Goal: Task Accomplishment & Management: Manage account settings

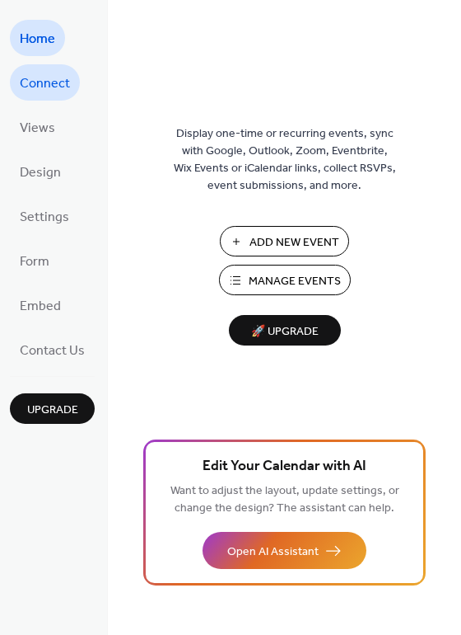
click at [54, 83] on span "Connect" at bounding box center [45, 84] width 50 height 26
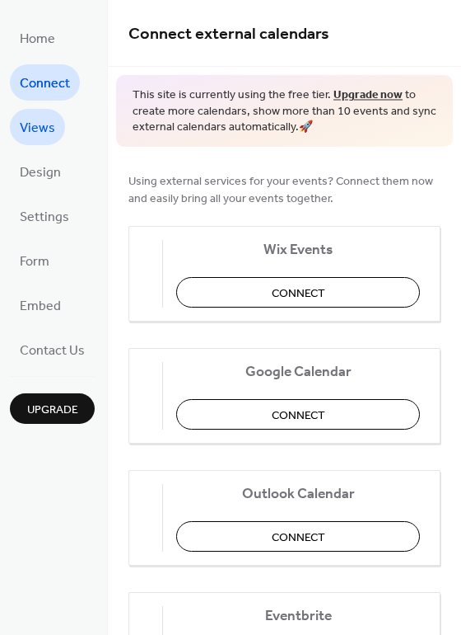
click at [40, 135] on span "Views" at bounding box center [37, 128] width 35 height 26
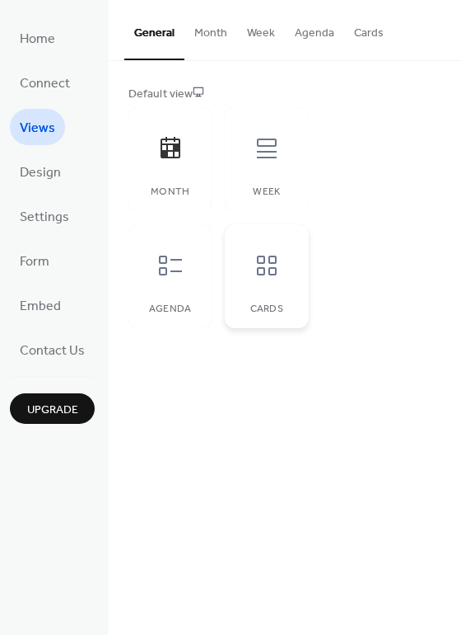
click at [271, 272] on icon at bounding box center [267, 265] width 26 height 26
click at [282, 175] on div "Week" at bounding box center [266, 159] width 83 height 104
click at [259, 265] on icon at bounding box center [267, 265] width 26 height 26
click at [45, 162] on span "Design" at bounding box center [40, 173] width 41 height 26
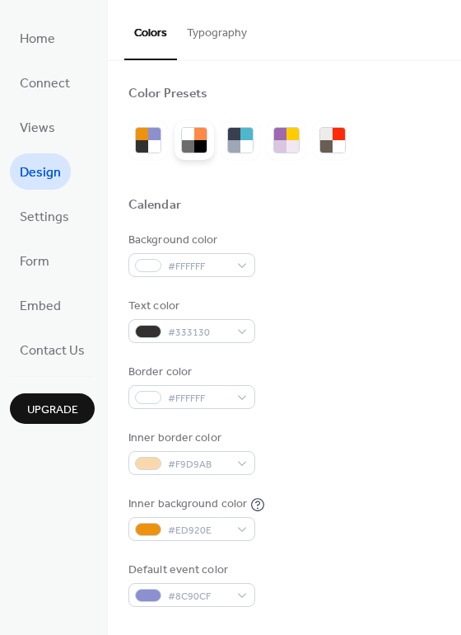
click at [190, 136] on div at bounding box center [188, 134] width 12 height 12
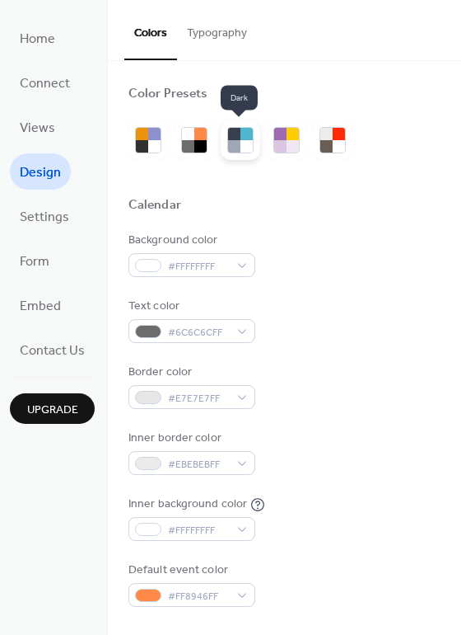
click at [244, 135] on div at bounding box center [247, 134] width 12 height 12
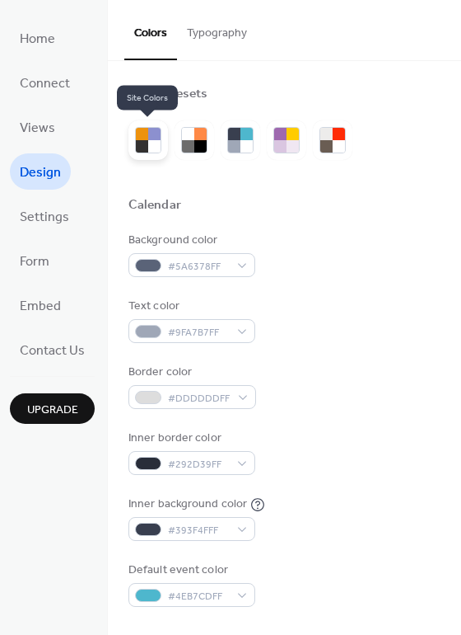
click at [143, 137] on div at bounding box center [142, 134] width 12 height 12
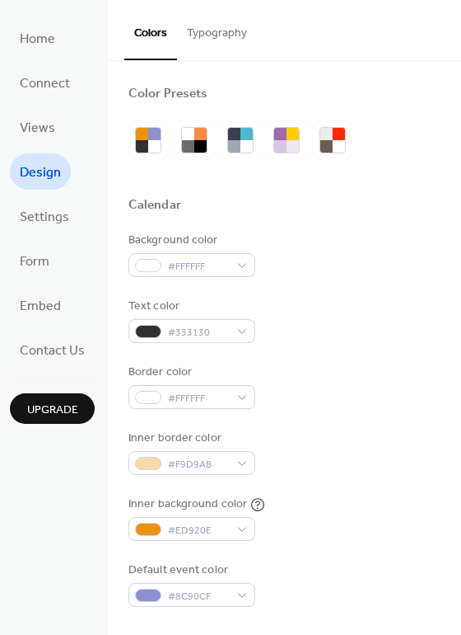
click at [214, 24] on button "Typography" at bounding box center [217, 29] width 80 height 59
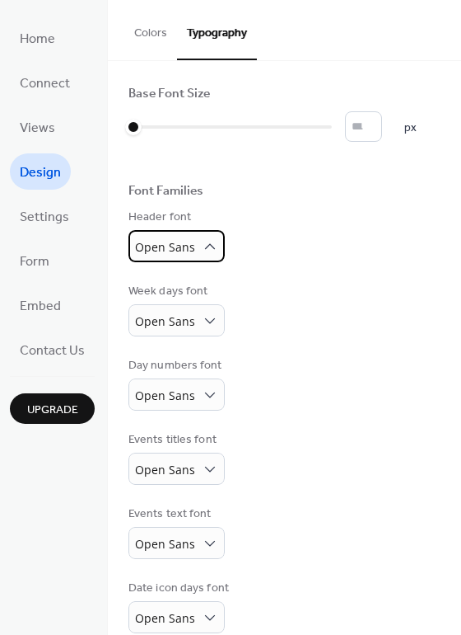
click at [192, 249] on span "Open Sans" at bounding box center [165, 247] width 60 height 16
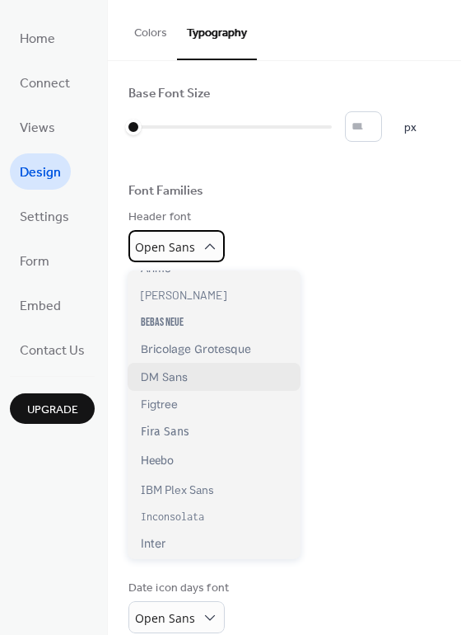
scroll to position [160, 0]
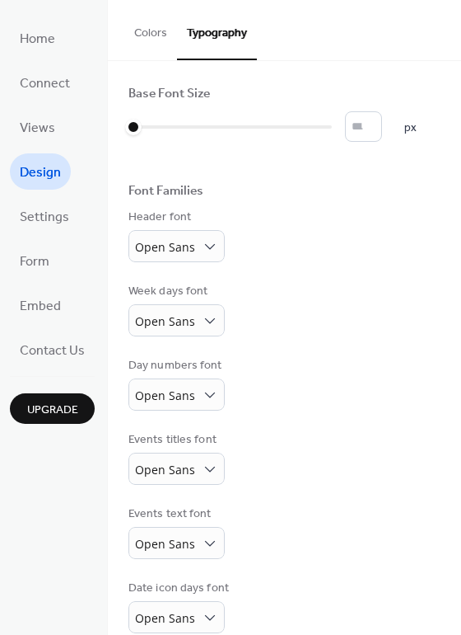
click at [305, 318] on div "Week days font Open Sans" at bounding box center [285, 310] width 312 height 54
click at [65, 417] on span "Upgrade" at bounding box center [52, 409] width 51 height 17
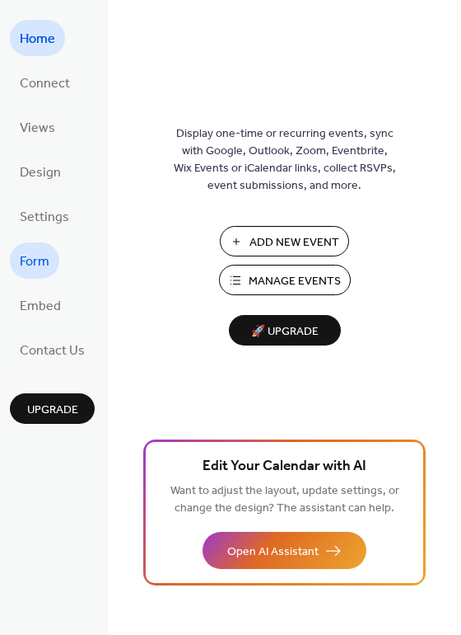
click at [44, 260] on span "Form" at bounding box center [35, 262] width 30 height 26
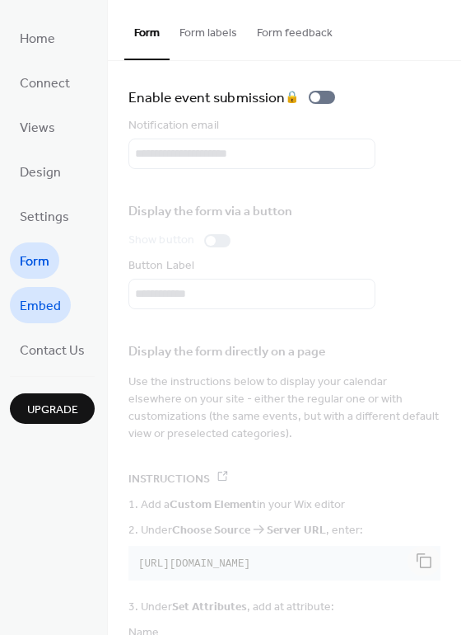
click at [39, 306] on span "Embed" at bounding box center [40, 306] width 41 height 26
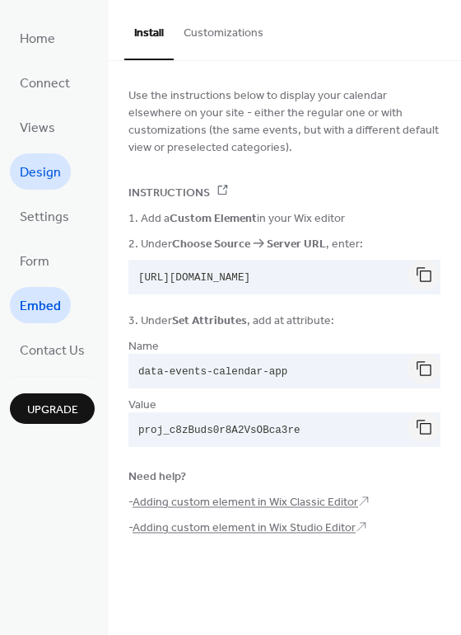
click at [39, 174] on span "Design" at bounding box center [40, 173] width 41 height 26
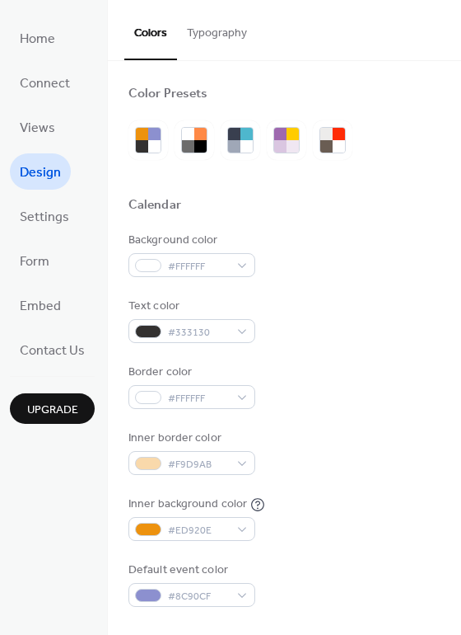
click at [197, 29] on button "Typography" at bounding box center [217, 29] width 80 height 59
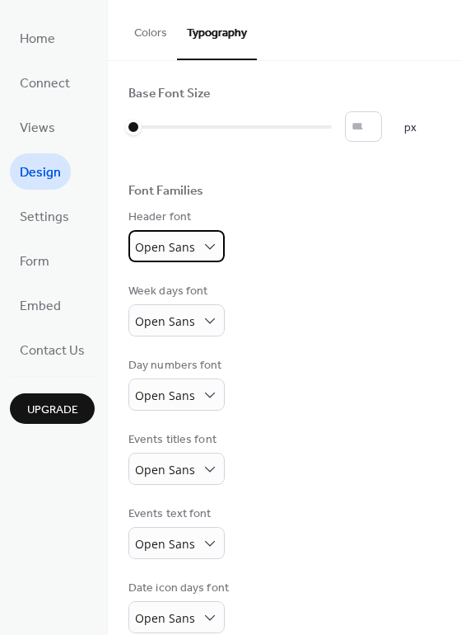
click at [191, 255] on span "Open Sans" at bounding box center [165, 247] width 60 height 16
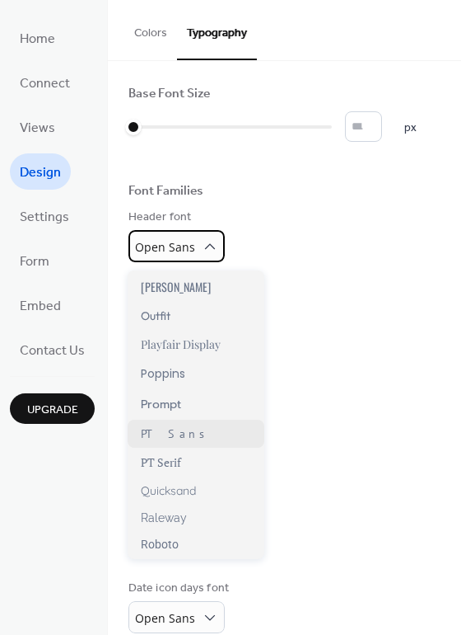
scroll to position [958, 0]
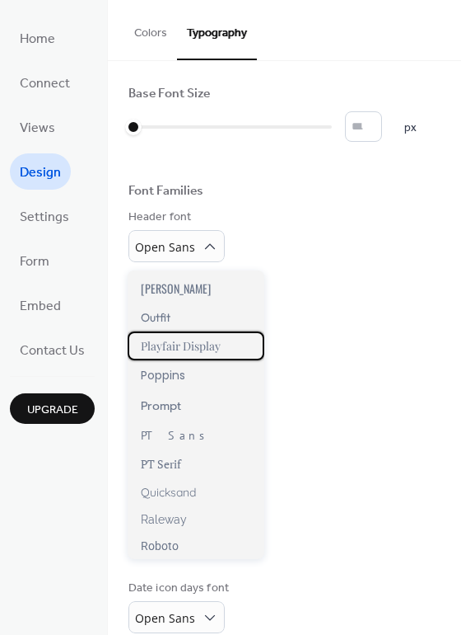
click at [231, 348] on div "Playfair Display" at bounding box center [196, 345] width 137 height 29
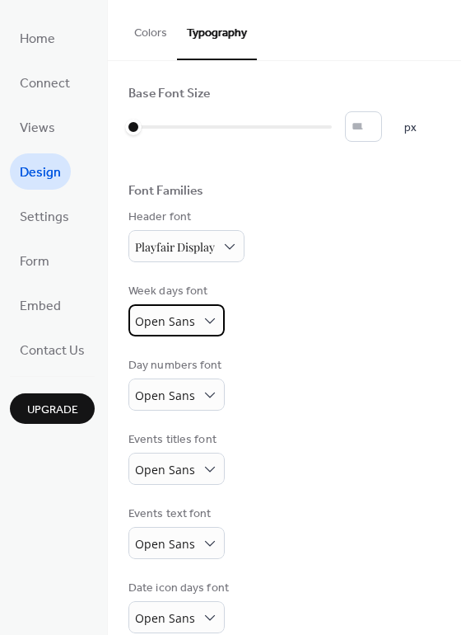
click at [187, 329] on span "Open Sans" at bounding box center [165, 321] width 60 height 16
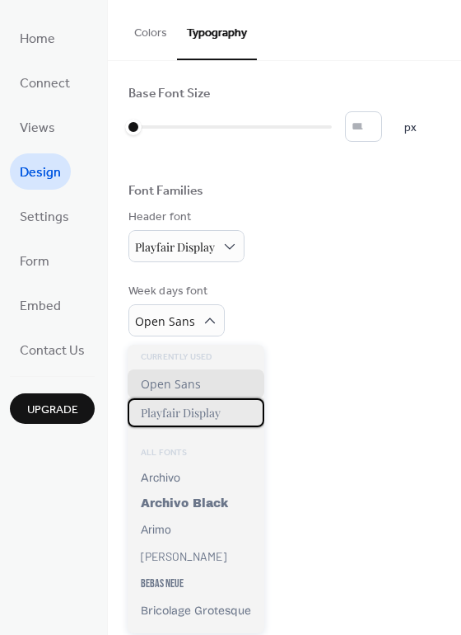
click at [209, 412] on span "Playfair Display" at bounding box center [181, 413] width 80 height 16
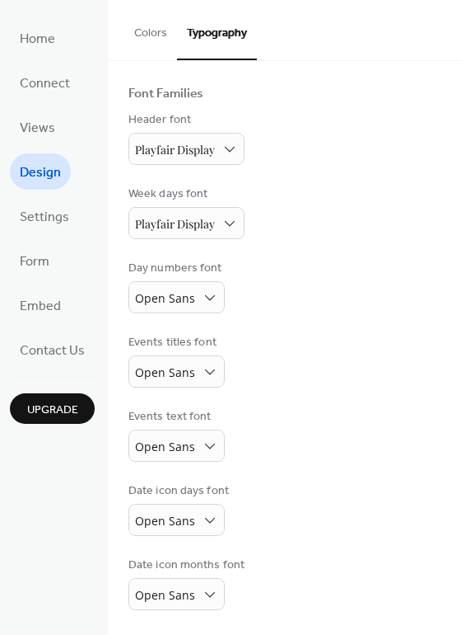
scroll to position [102, 0]
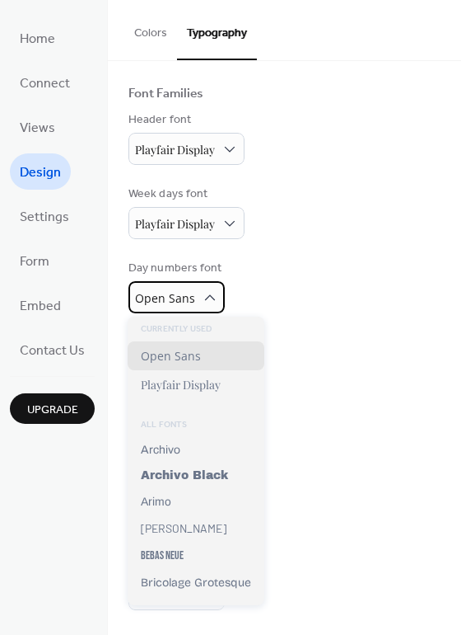
click at [197, 303] on div "Open Sans" at bounding box center [177, 297] width 96 height 32
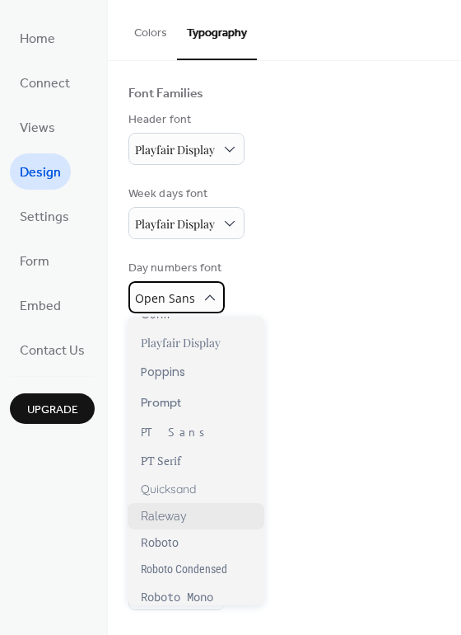
scroll to position [1003, 0]
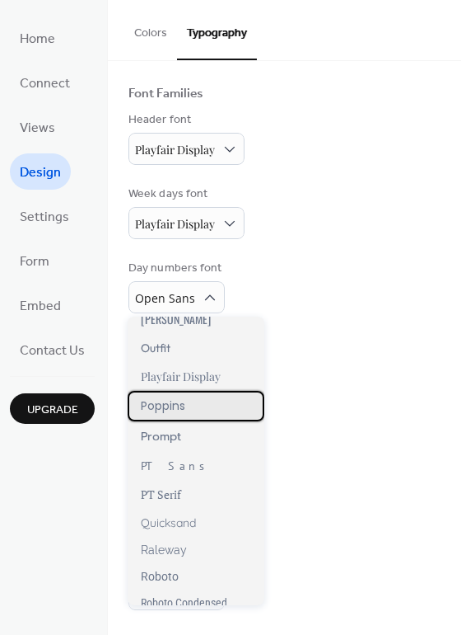
click at [204, 407] on div "Poppins" at bounding box center [196, 406] width 137 height 30
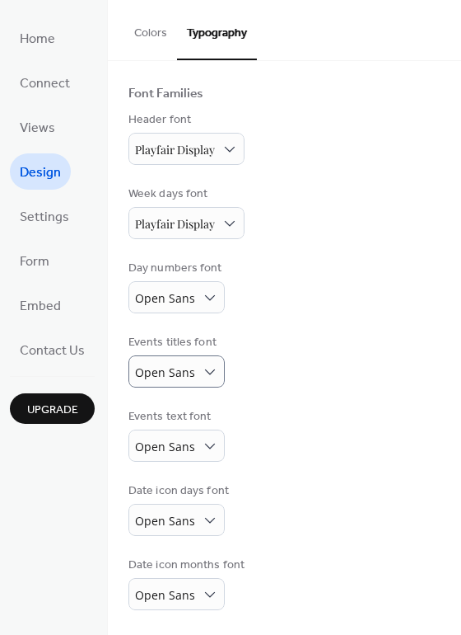
scroll to position [101, 0]
click at [185, 368] on span "Open Sans" at bounding box center [165, 372] width 60 height 16
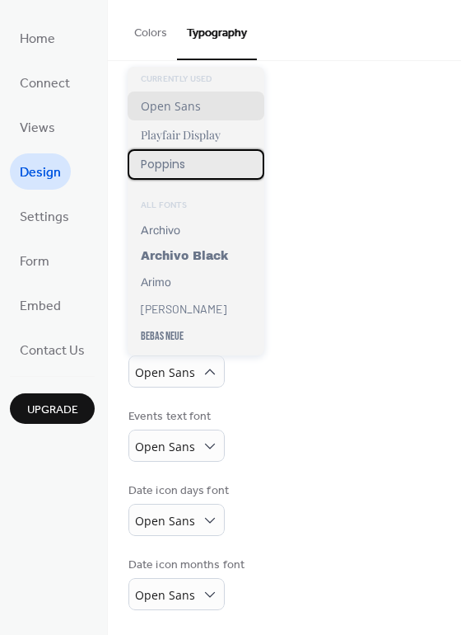
click at [197, 162] on div "Poppins" at bounding box center [196, 164] width 137 height 30
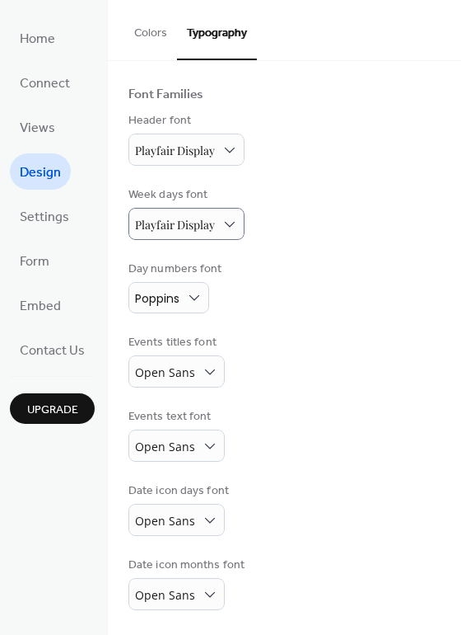
scroll to position [101, 0]
drag, startPoint x: 174, startPoint y: 443, endPoint x: 174, endPoint y: 431, distance: 11.5
click at [174, 443] on span "Open Sans" at bounding box center [165, 446] width 60 height 16
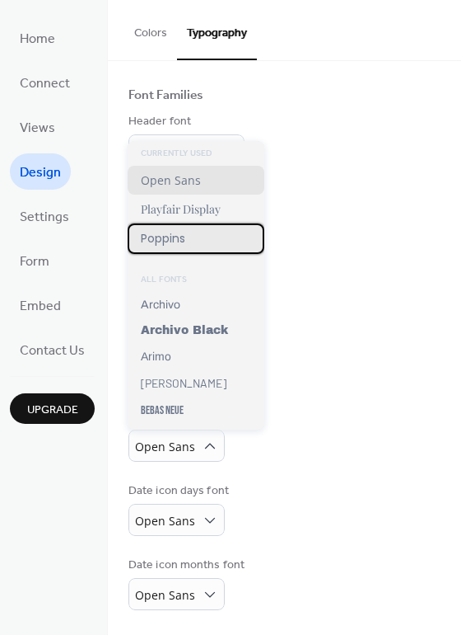
click at [195, 247] on div "Poppins" at bounding box center [196, 238] width 137 height 30
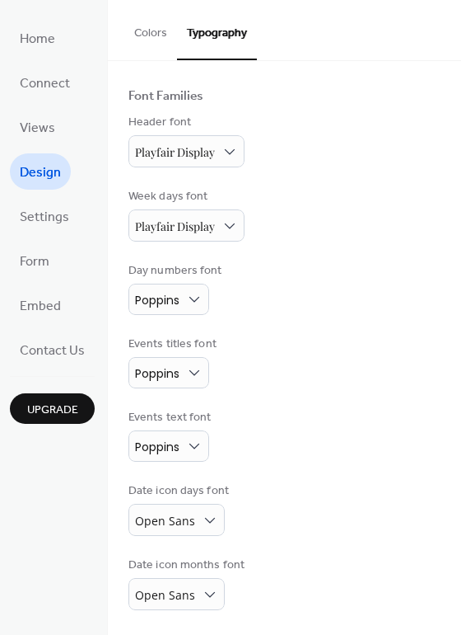
scroll to position [100, 0]
click at [177, 522] on span "Open Sans" at bounding box center [165, 521] width 60 height 16
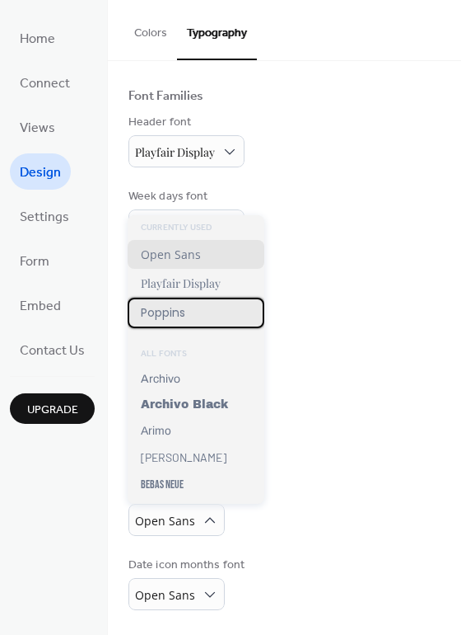
click at [208, 316] on div "Poppins" at bounding box center [196, 312] width 137 height 30
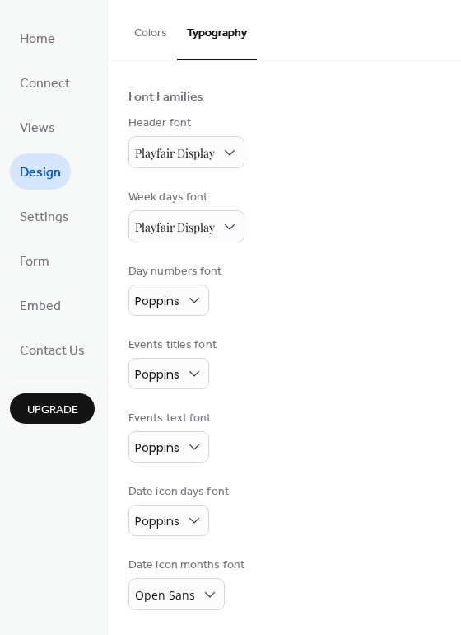
scroll to position [99, 0]
click at [188, 506] on div "Poppins" at bounding box center [169, 519] width 81 height 31
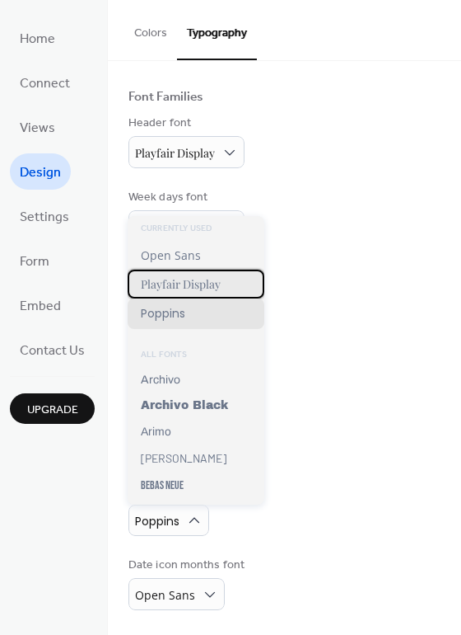
click at [203, 284] on span "Playfair Display" at bounding box center [181, 284] width 80 height 16
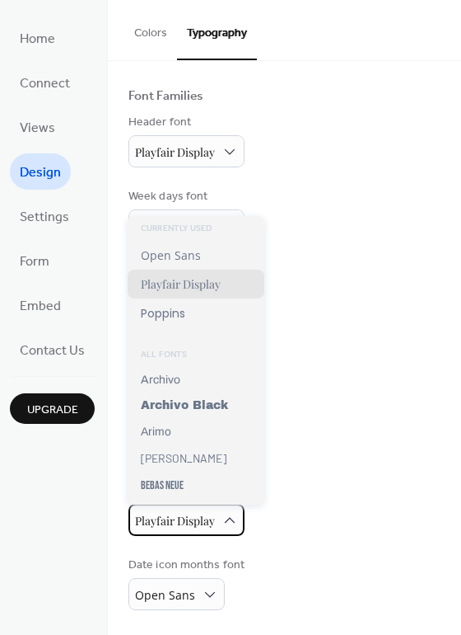
click at [161, 532] on span "Playfair Display" at bounding box center [175, 522] width 80 height 22
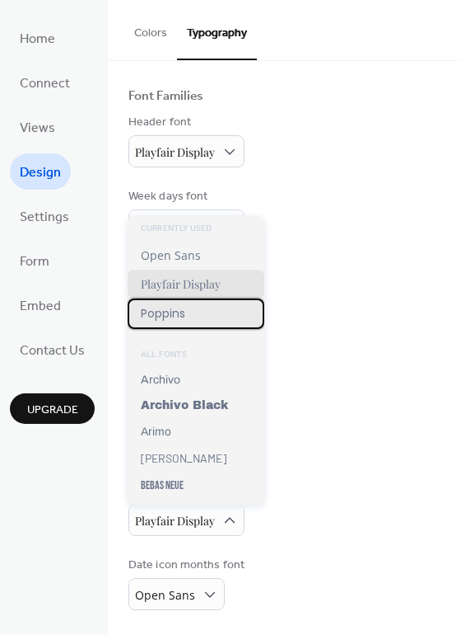
click at [206, 321] on div "Poppins" at bounding box center [196, 313] width 137 height 30
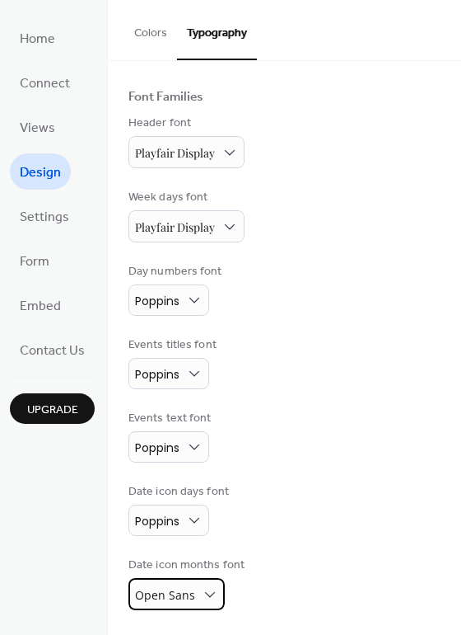
click at [174, 593] on span "Open Sans" at bounding box center [165, 595] width 60 height 16
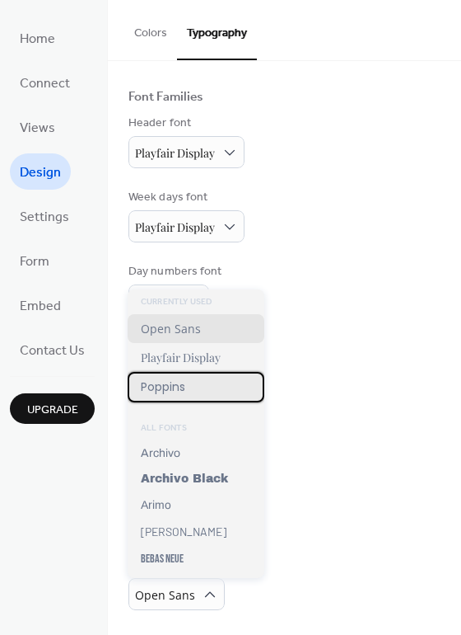
click at [187, 377] on div "Poppins" at bounding box center [196, 387] width 137 height 30
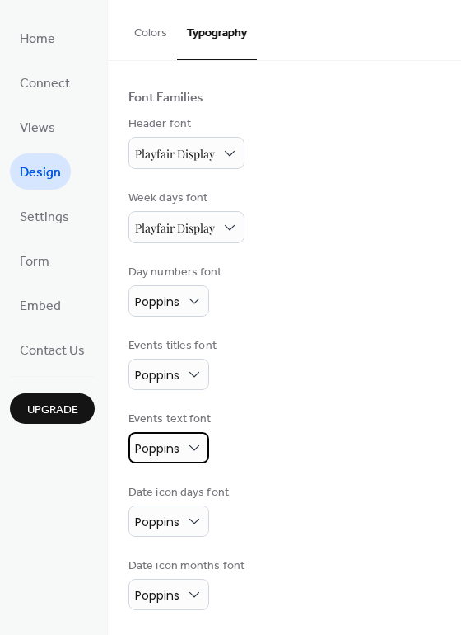
click at [179, 445] on span "Poppins" at bounding box center [157, 448] width 44 height 16
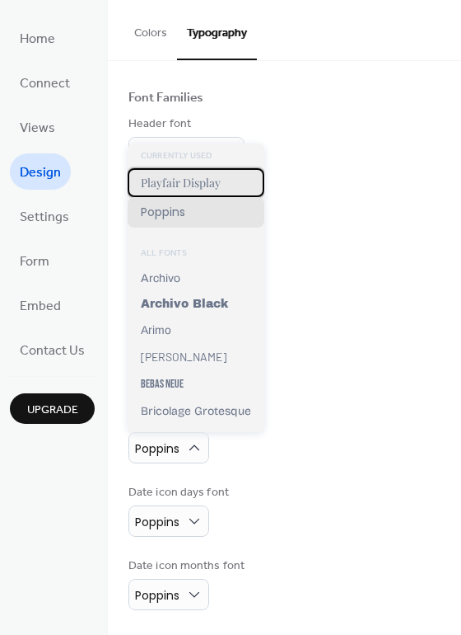
click at [216, 189] on span "Playfair Display" at bounding box center [181, 183] width 80 height 16
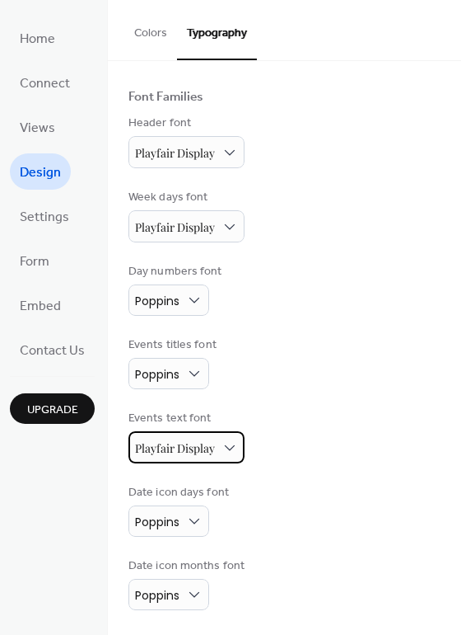
click at [166, 451] on span "Playfair Display" at bounding box center [175, 448] width 80 height 16
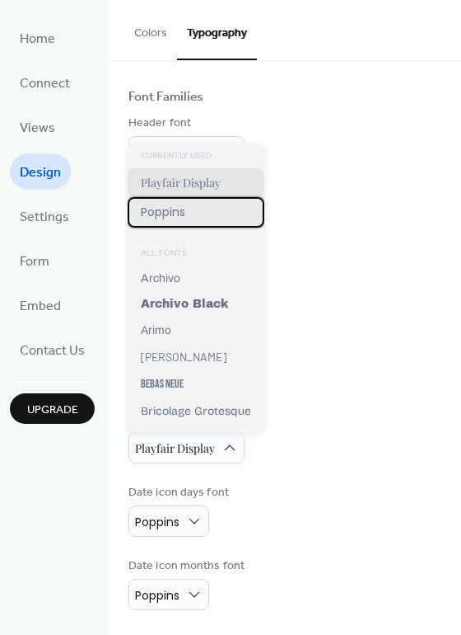
click at [209, 213] on div "Poppins" at bounding box center [196, 212] width 137 height 30
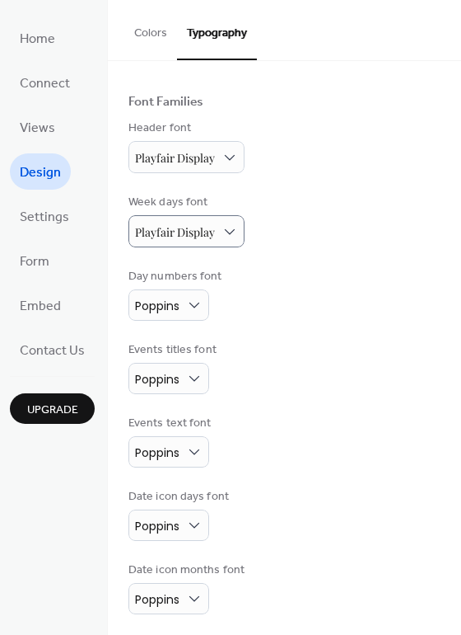
scroll to position [96, 0]
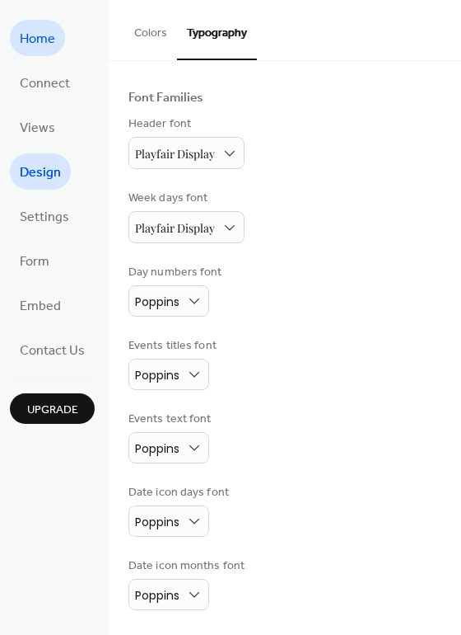
click at [42, 35] on span "Home" at bounding box center [37, 39] width 35 height 26
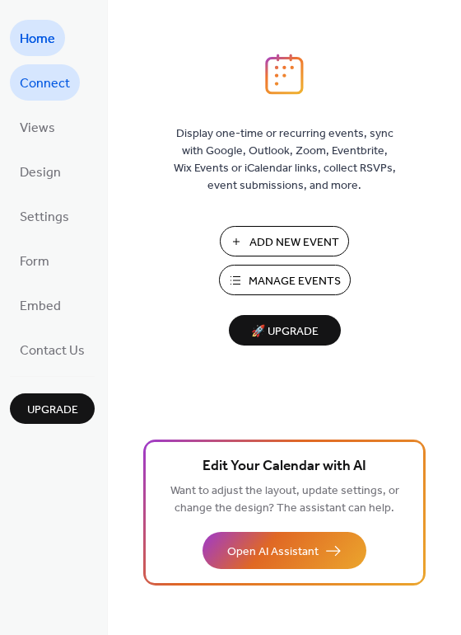
click at [49, 89] on span "Connect" at bounding box center [45, 84] width 50 height 26
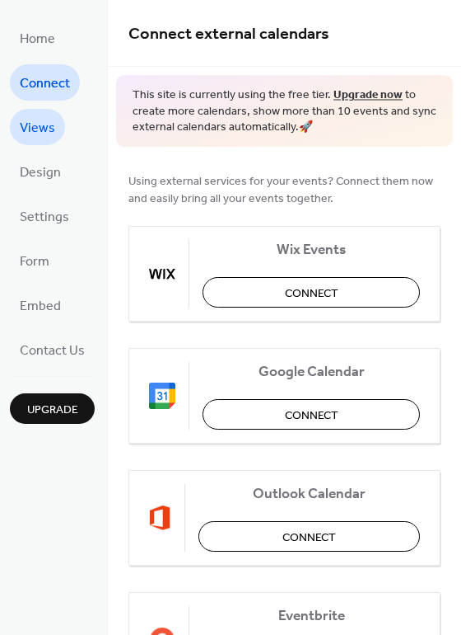
click at [49, 124] on span "Views" at bounding box center [37, 128] width 35 height 26
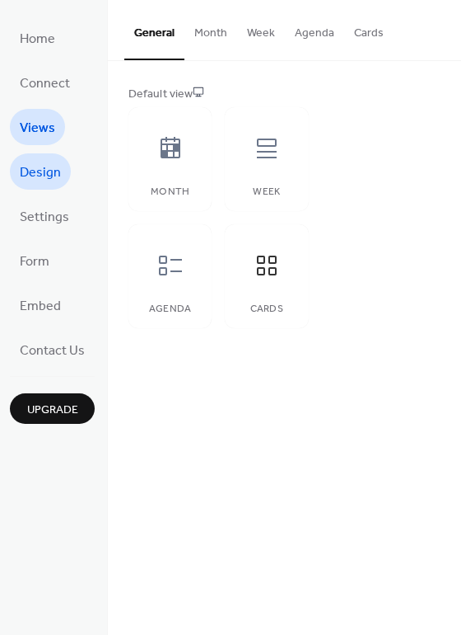
click at [52, 180] on span "Design" at bounding box center [40, 173] width 41 height 26
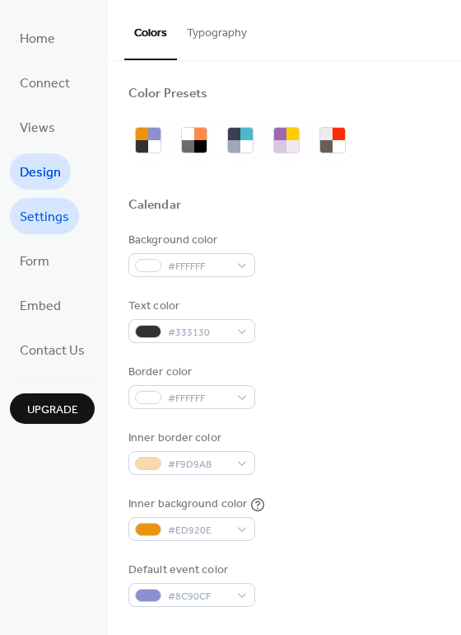
click at [60, 218] on span "Settings" at bounding box center [44, 217] width 49 height 26
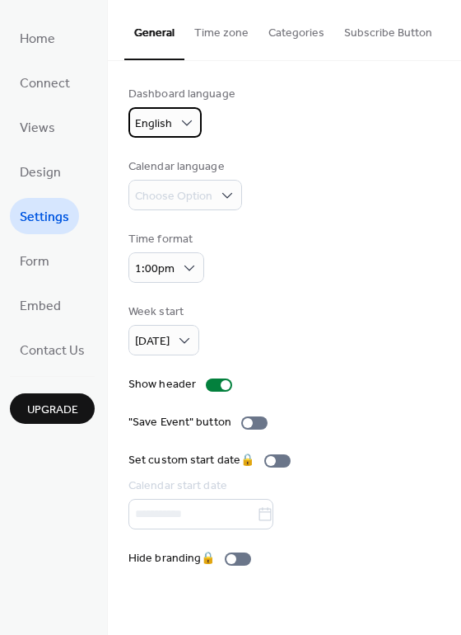
click at [164, 110] on div "English" at bounding box center [165, 122] width 73 height 30
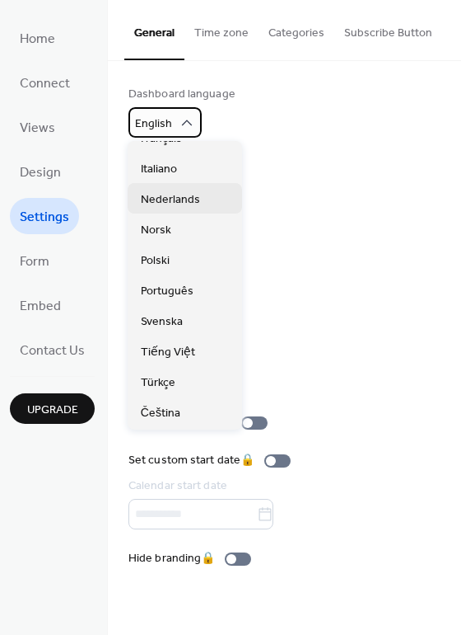
scroll to position [205, 0]
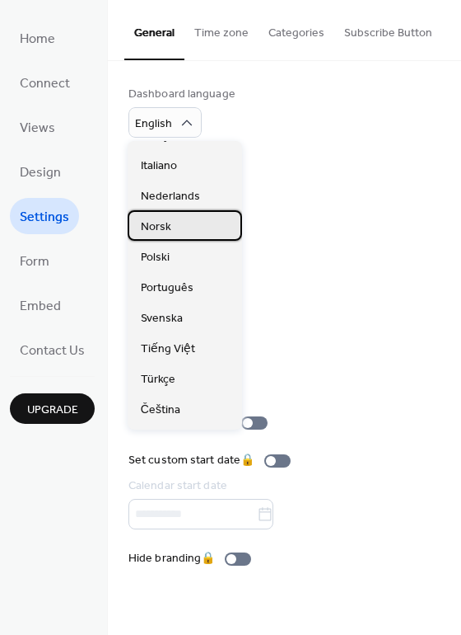
click at [184, 217] on div "Norsk" at bounding box center [185, 225] width 115 height 30
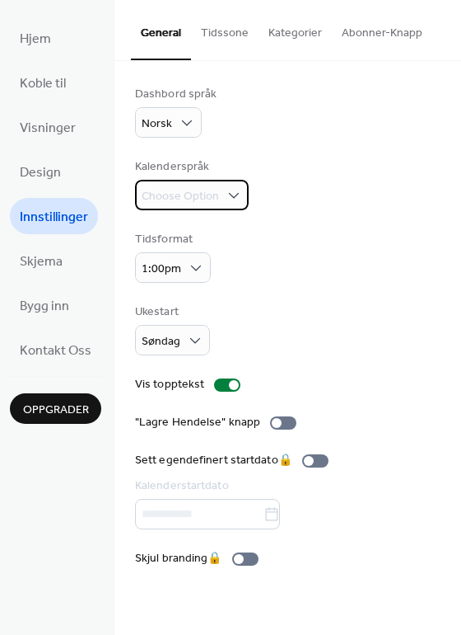
click at [221, 194] on div "Choose Option" at bounding box center [192, 195] width 114 height 30
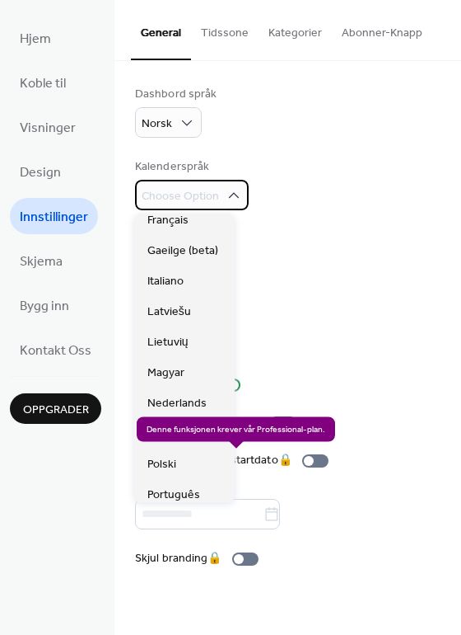
scroll to position [269, 0]
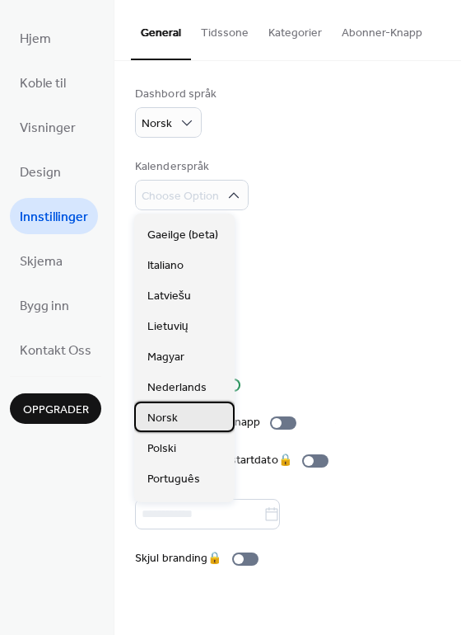
click at [180, 418] on div "Norsk" at bounding box center [184, 416] width 101 height 30
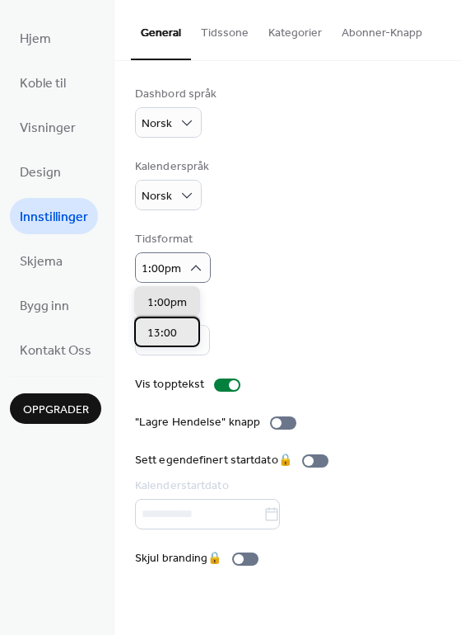
click at [180, 326] on div "13:00" at bounding box center [167, 331] width 66 height 30
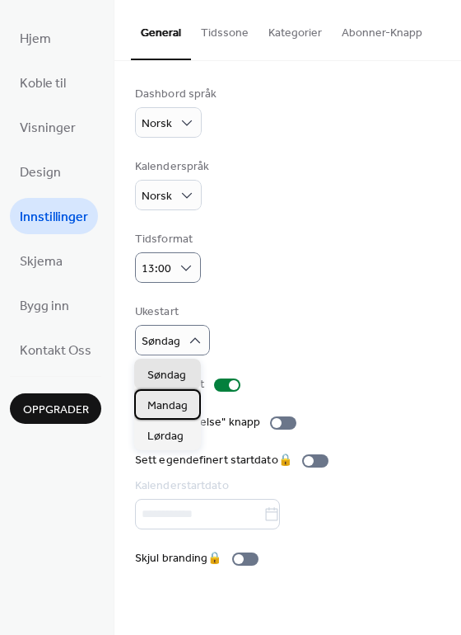
click at [182, 394] on div "Mandag" at bounding box center [167, 404] width 67 height 30
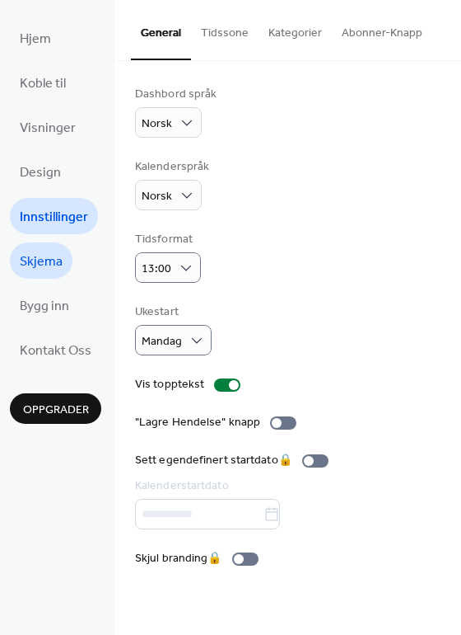
click at [44, 275] on link "Skjema" at bounding box center [41, 260] width 63 height 36
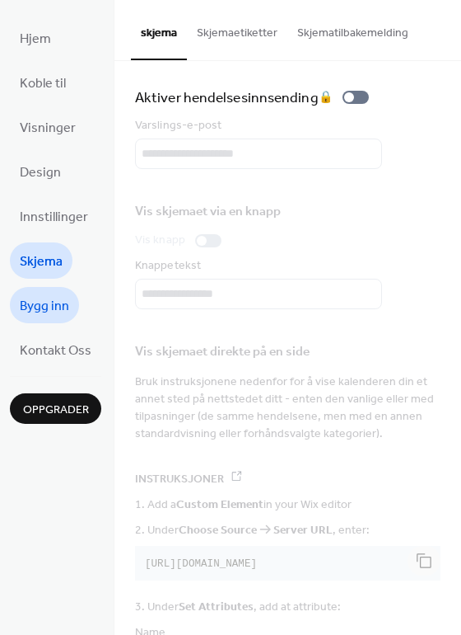
click at [54, 302] on span "Bygg inn" at bounding box center [44, 306] width 49 height 26
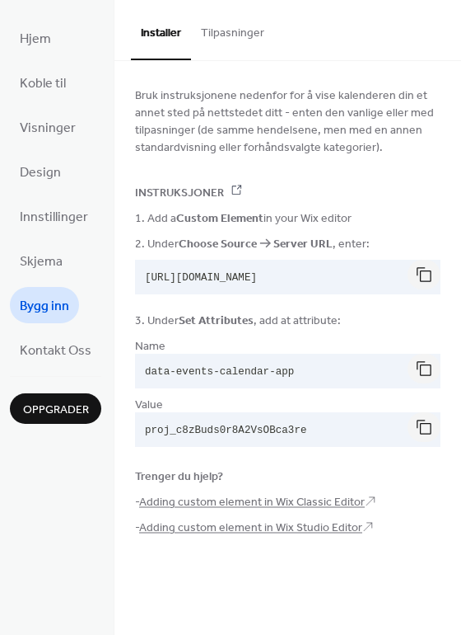
click at [36, 282] on ul "Hjem Koble til Visninger Design Innstillinger Skjema Bygg inn Kontakt Oss" at bounding box center [55, 194] width 91 height 348
click at [38, 267] on span "Skjema" at bounding box center [41, 262] width 43 height 26
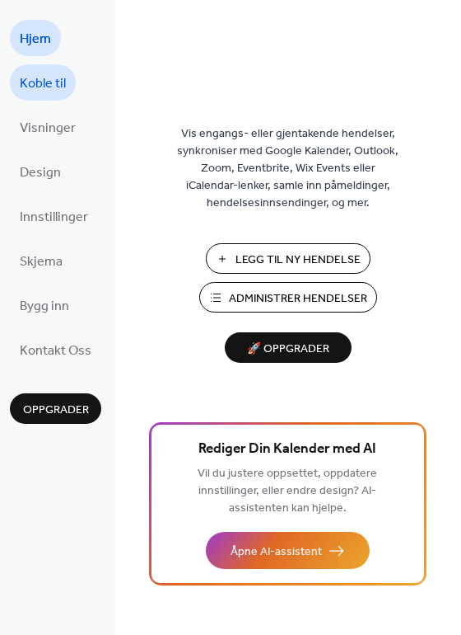
click at [59, 90] on span "Koble til" at bounding box center [43, 84] width 46 height 26
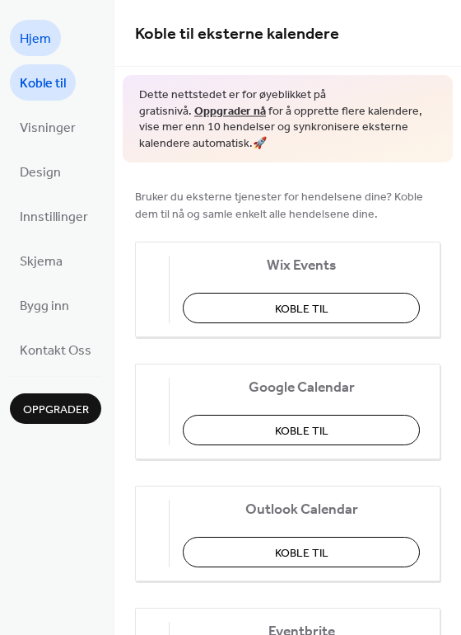
click at [44, 46] on span "Hjem" at bounding box center [35, 39] width 31 height 26
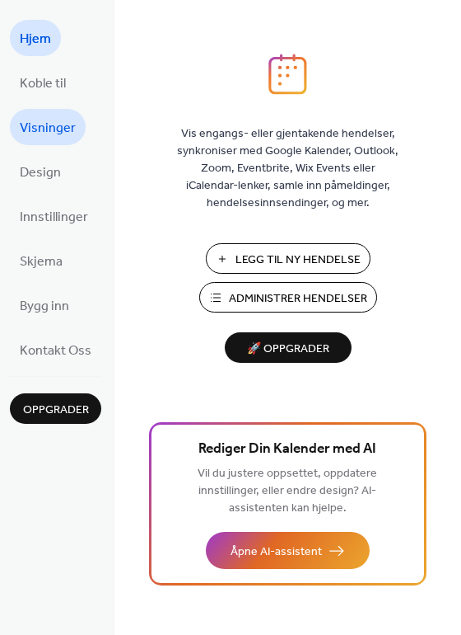
click at [43, 135] on span "Visninger" at bounding box center [48, 128] width 56 height 26
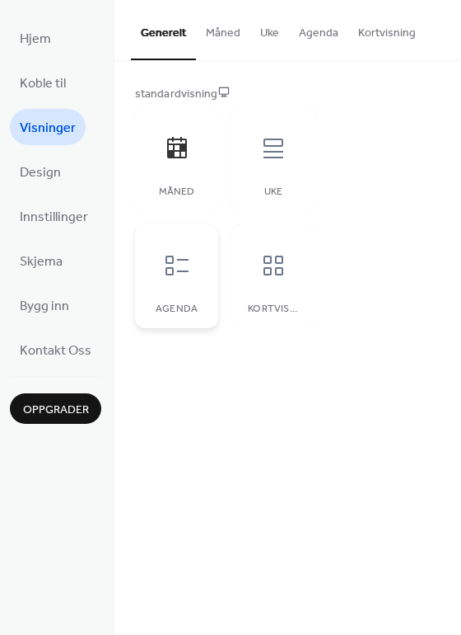
click at [194, 247] on div at bounding box center [176, 265] width 49 height 49
click at [256, 267] on div at bounding box center [273, 265] width 49 height 49
click at [185, 167] on div at bounding box center [176, 148] width 49 height 49
click at [59, 166] on span "Design" at bounding box center [40, 173] width 41 height 26
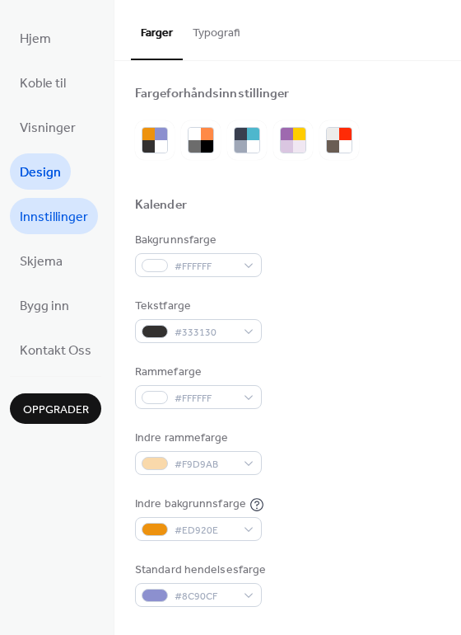
click at [54, 227] on span "Innstillinger" at bounding box center [54, 217] width 68 height 26
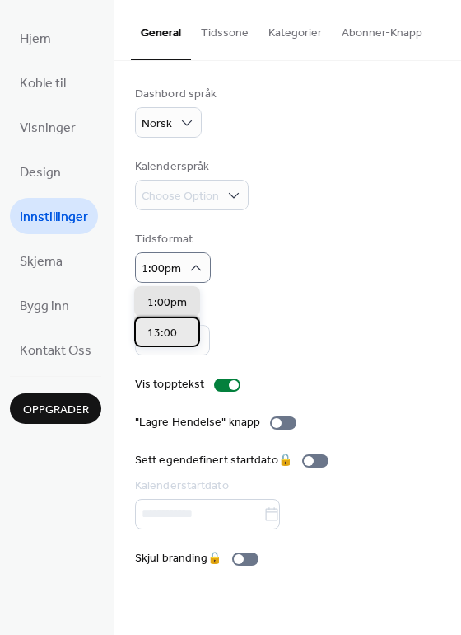
click at [179, 335] on div "13:00" at bounding box center [167, 331] width 66 height 30
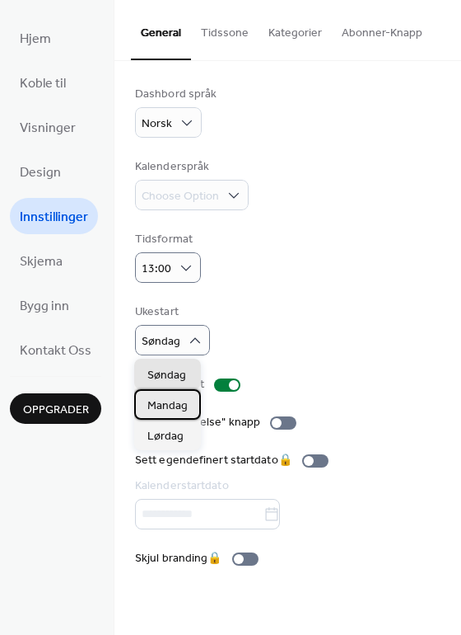
click at [184, 398] on span "Mandag" at bounding box center [168, 405] width 40 height 17
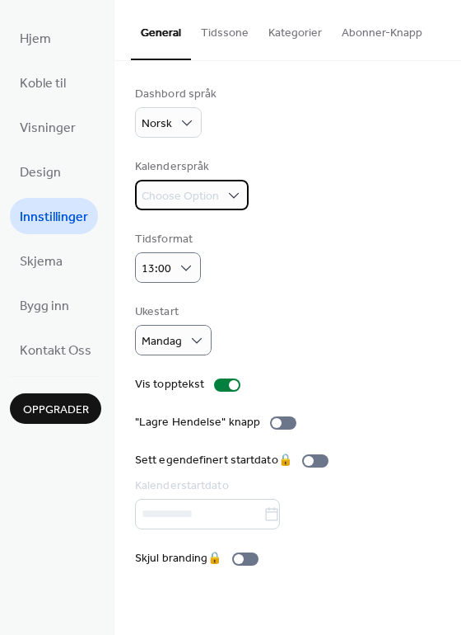
click at [222, 194] on div "Choose Option" at bounding box center [192, 195] width 114 height 30
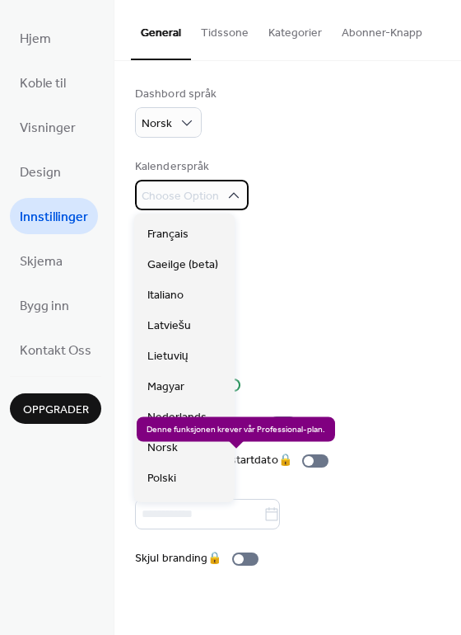
scroll to position [255, 0]
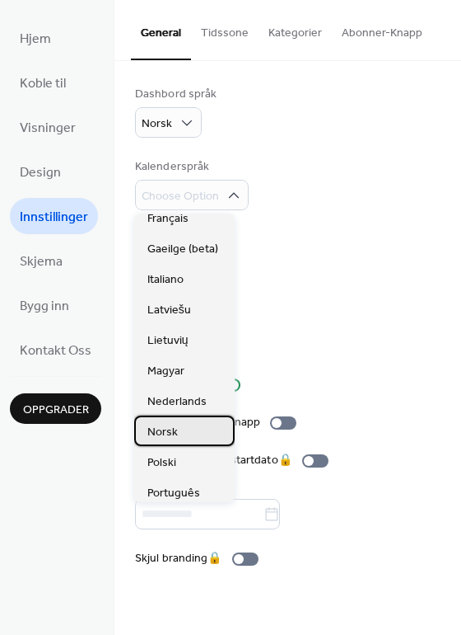
click at [170, 438] on span "Norsk" at bounding box center [163, 432] width 30 height 17
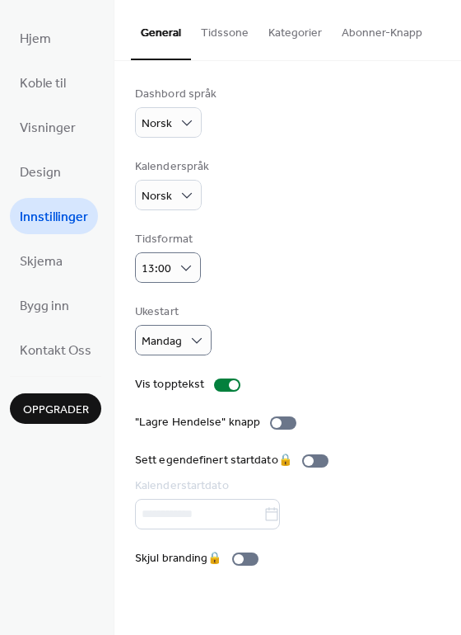
click at [224, 37] on button "Tidssone" at bounding box center [225, 29] width 68 height 59
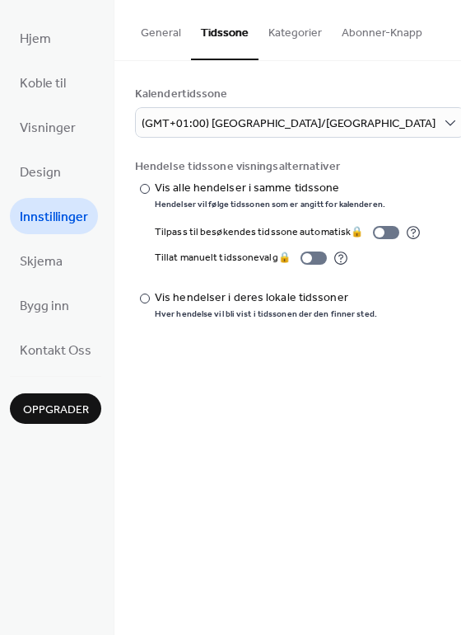
click at [376, 44] on button "Abonner-Knapp" at bounding box center [382, 29] width 101 height 59
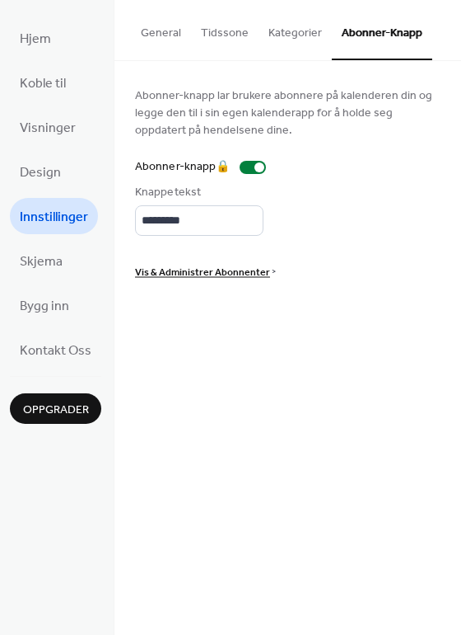
click at [311, 39] on button "Kategorier" at bounding box center [295, 29] width 73 height 59
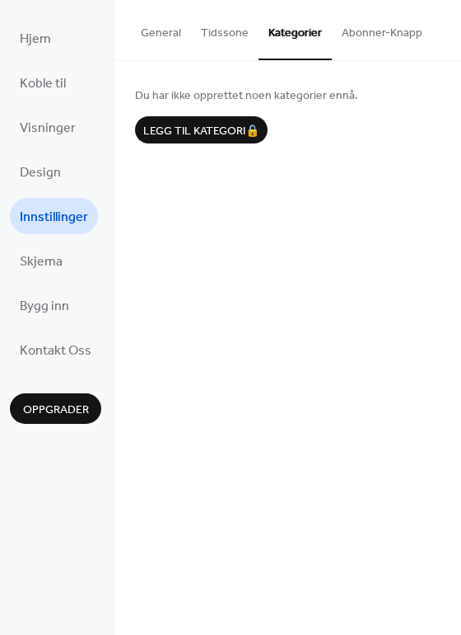
click at [210, 40] on button "Tidssone" at bounding box center [225, 29] width 68 height 59
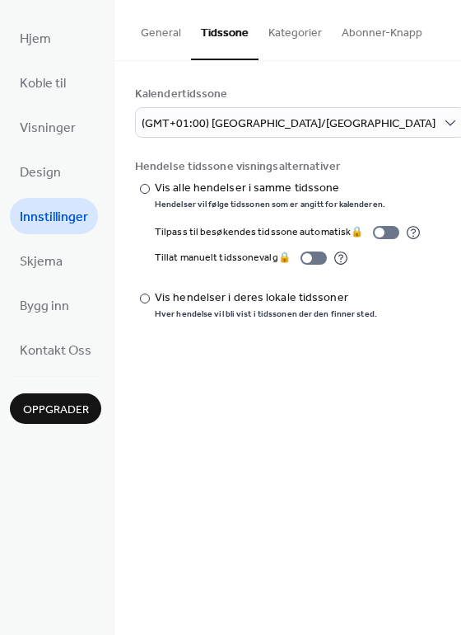
click at [160, 44] on button "General" at bounding box center [161, 29] width 60 height 59
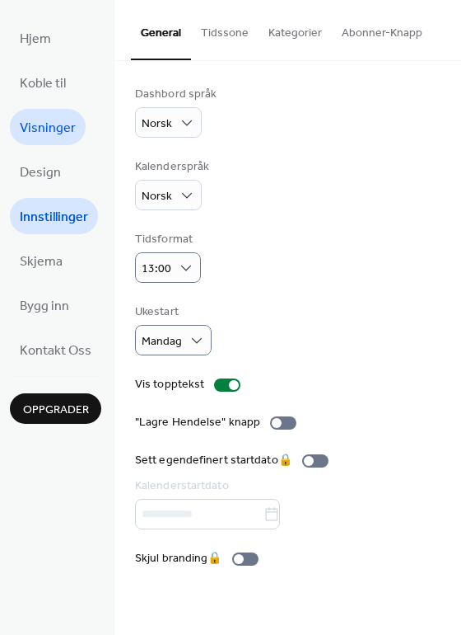
click at [57, 133] on span "Visninger" at bounding box center [48, 128] width 56 height 26
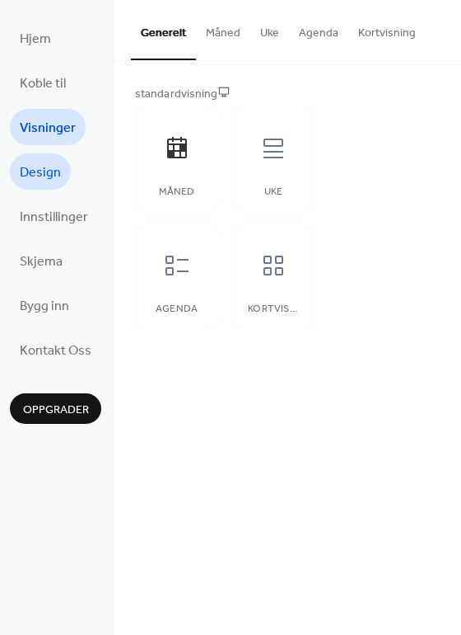
click at [55, 158] on link "Design" at bounding box center [40, 171] width 61 height 36
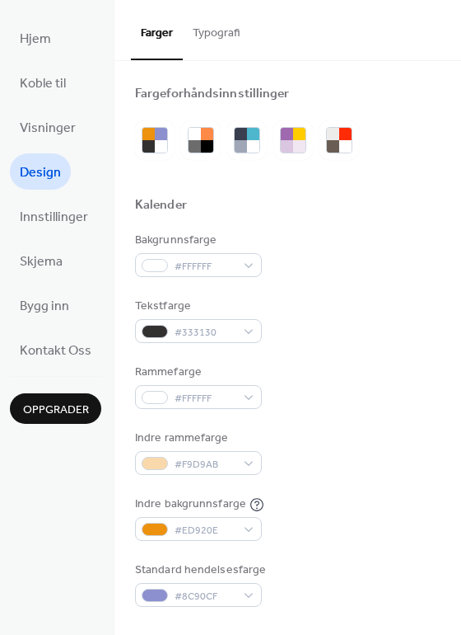
click at [223, 41] on button "Typografi" at bounding box center [217, 29] width 68 height 59
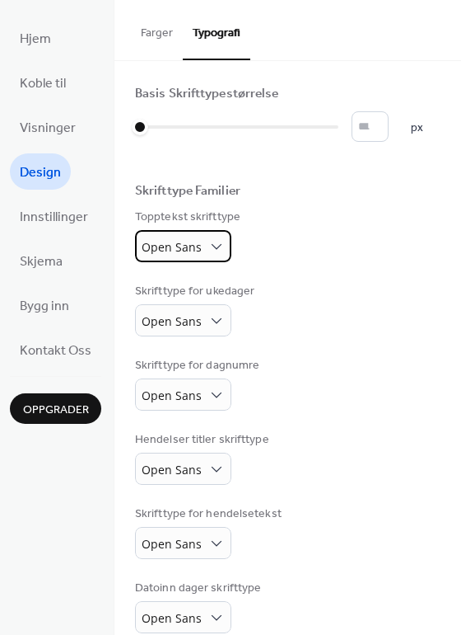
click at [183, 255] on span "Open Sans" at bounding box center [172, 247] width 60 height 16
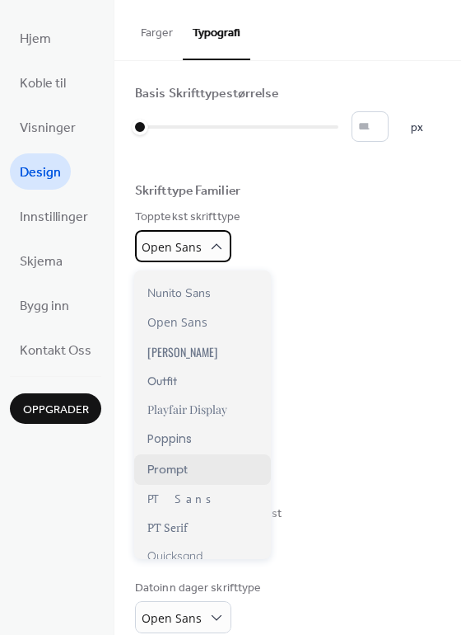
scroll to position [898, 0]
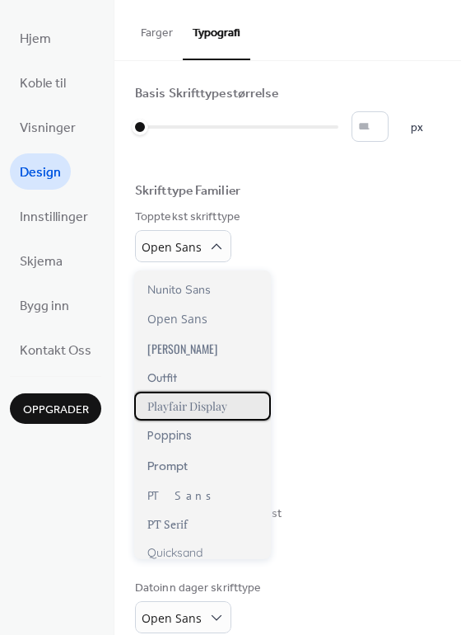
click at [224, 403] on span "Playfair Display" at bounding box center [188, 406] width 80 height 16
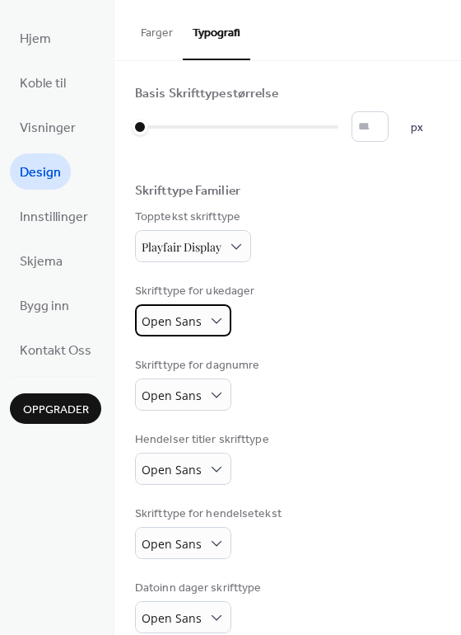
click at [196, 329] on span "Open Sans" at bounding box center [172, 321] width 60 height 16
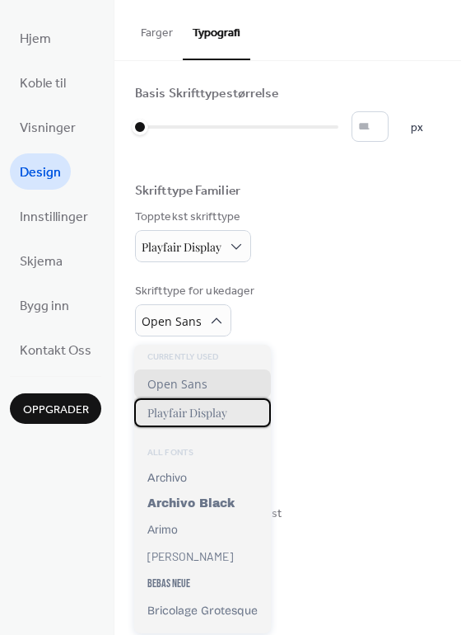
click at [196, 411] on span "Playfair Display" at bounding box center [188, 413] width 80 height 16
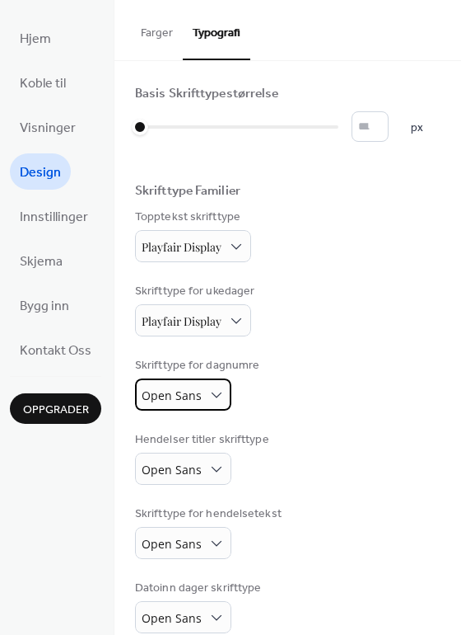
click at [194, 399] on span "Open Sans" at bounding box center [172, 395] width 60 height 16
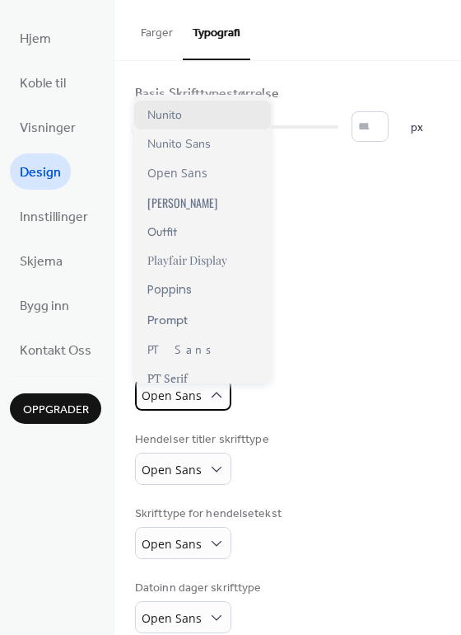
scroll to position [911, 0]
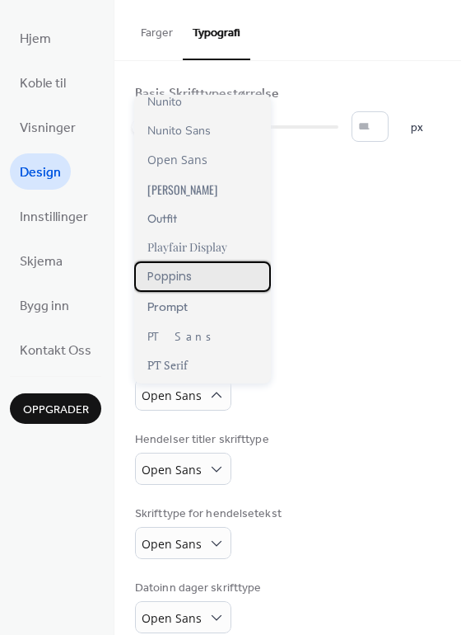
click at [188, 275] on span "Poppins" at bounding box center [170, 276] width 44 height 17
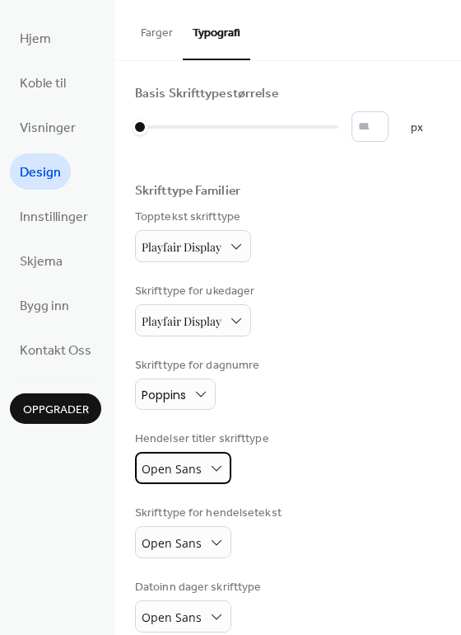
click at [178, 466] on span "Open Sans" at bounding box center [172, 469] width 60 height 16
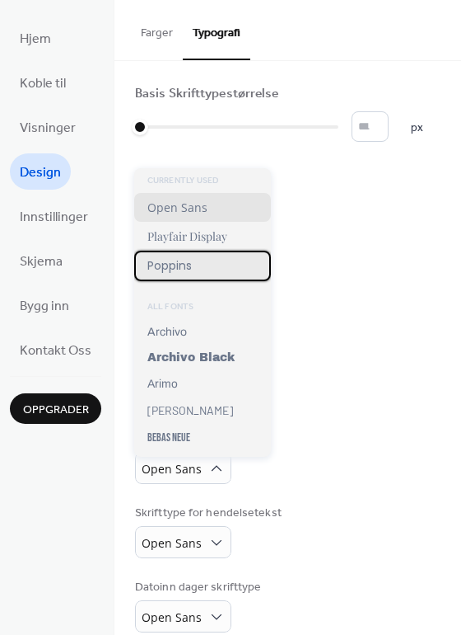
click at [197, 272] on div "Poppins" at bounding box center [202, 266] width 137 height 30
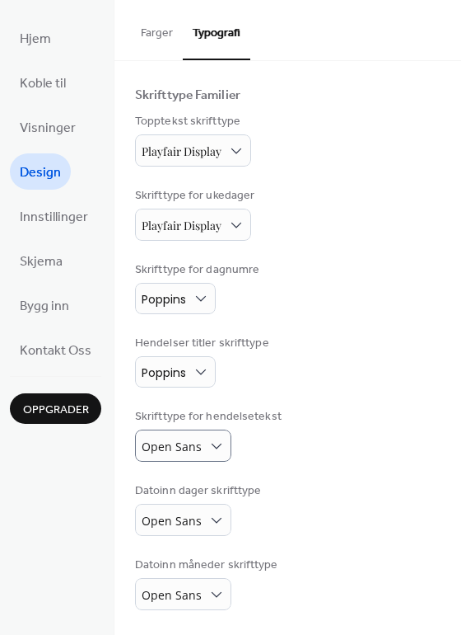
scroll to position [101, 0]
click at [195, 443] on span "Open Sans" at bounding box center [172, 446] width 60 height 16
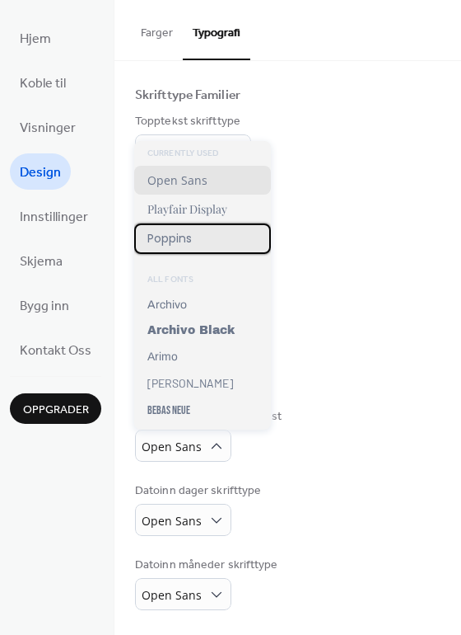
click at [208, 248] on div "Poppins" at bounding box center [202, 238] width 137 height 30
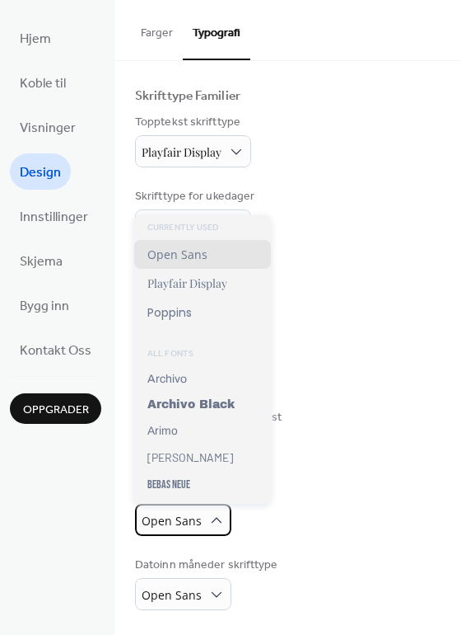
click at [191, 522] on span "Open Sans" at bounding box center [172, 521] width 60 height 16
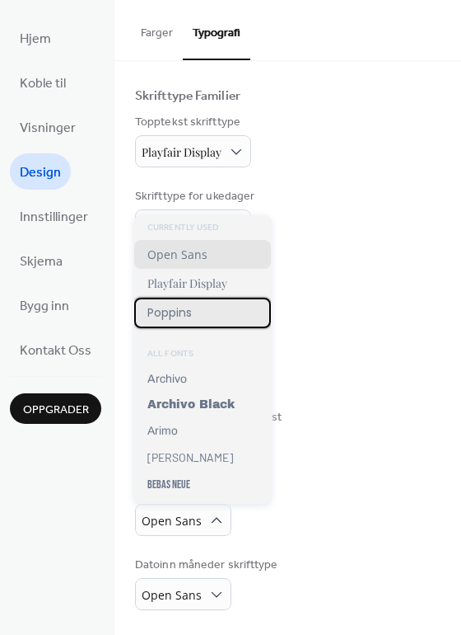
click at [192, 305] on span "Poppins" at bounding box center [170, 312] width 44 height 17
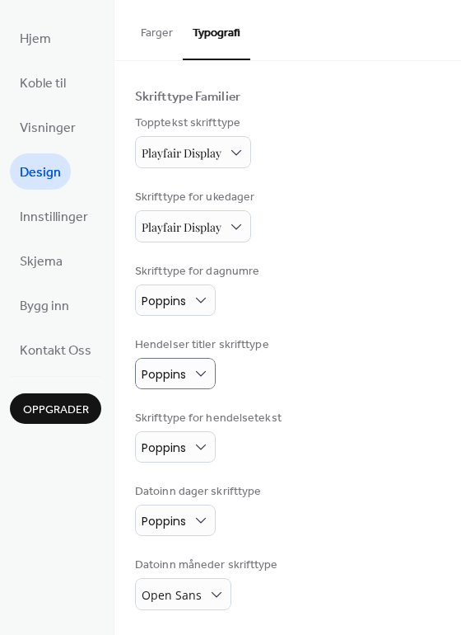
scroll to position [99, 0]
click at [180, 592] on span "Open Sans" at bounding box center [172, 595] width 60 height 16
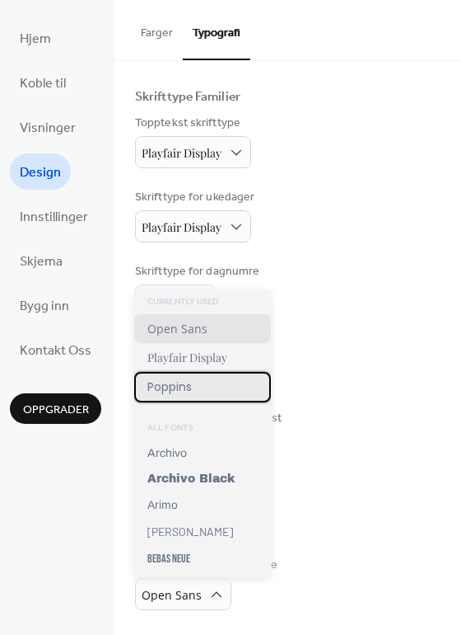
click at [184, 396] on div "Poppins" at bounding box center [202, 387] width 137 height 30
